Goal: Purchase product/service

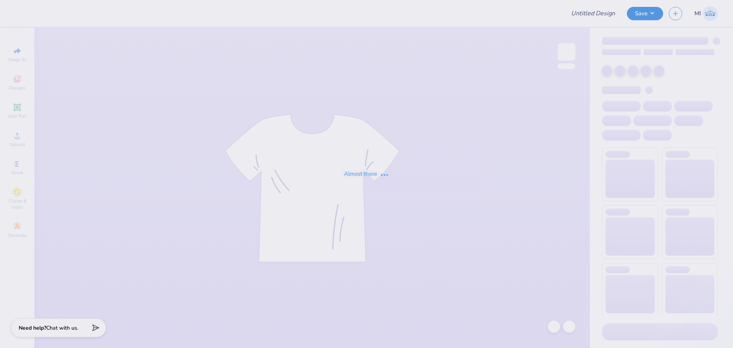
type input "phi mu gen fall sets"
type input "50"
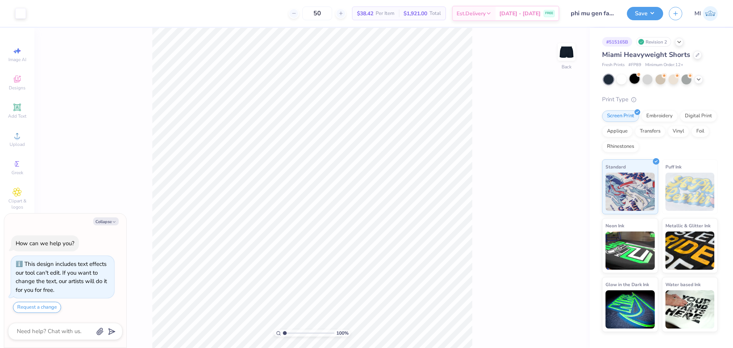
click at [637, 83] on div at bounding box center [635, 79] width 10 height 10
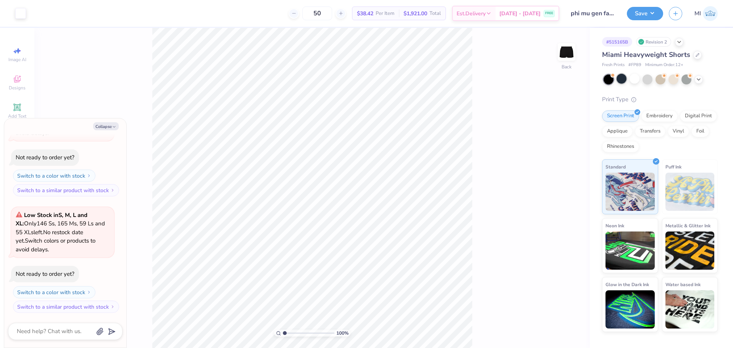
type textarea "x"
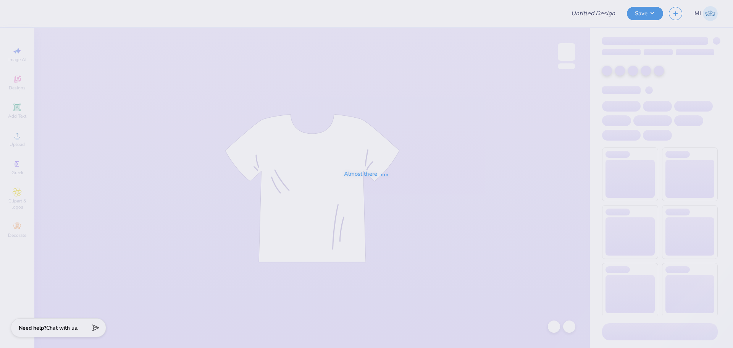
type input "Merch for National Black law Student Association"
click at [267, 151] on div "Almost there" at bounding box center [366, 174] width 733 height 348
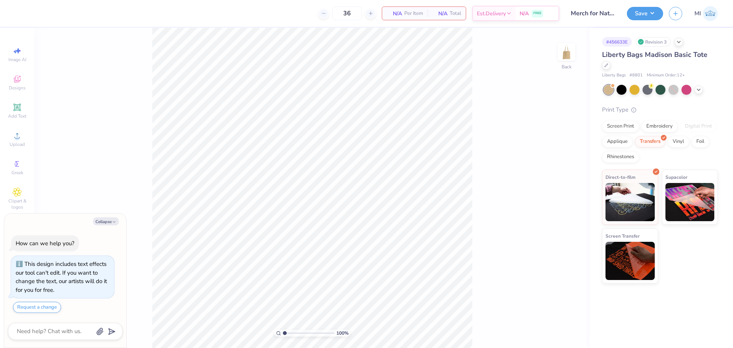
type textarea "x"
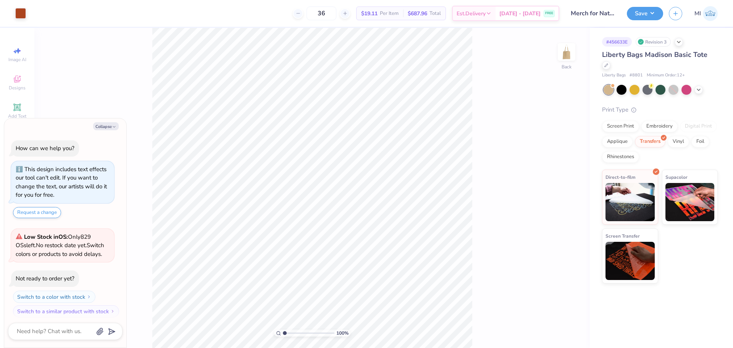
scroll to position [5, 0]
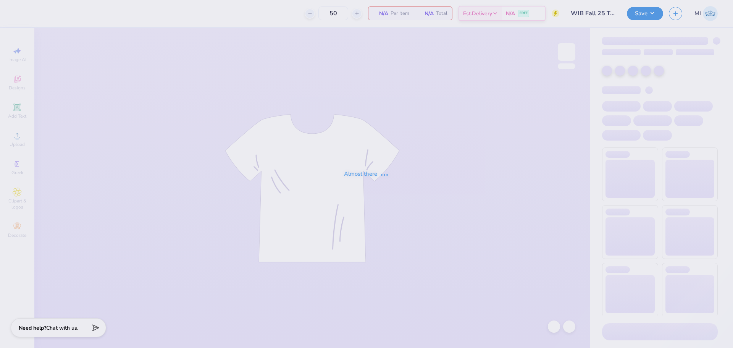
type input "50"
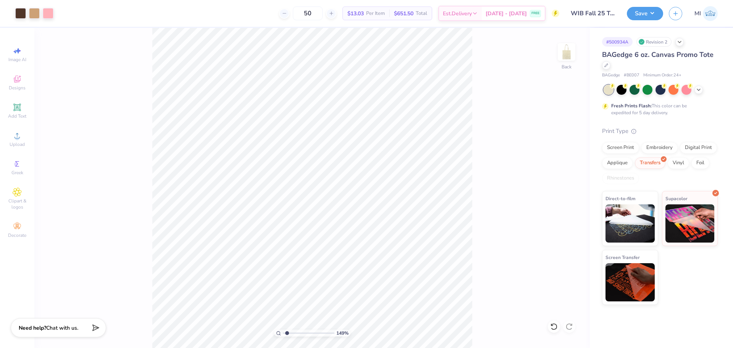
type input "1.49212329151837"
